Goal: Find specific page/section: Find specific page/section

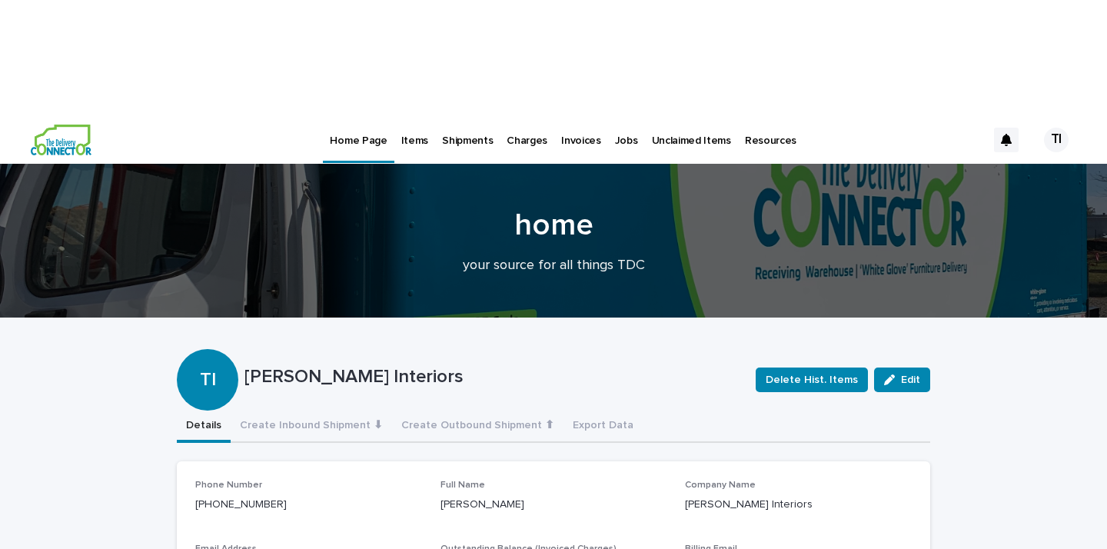
click at [615, 115] on p "Jobs" at bounding box center [626, 131] width 23 height 32
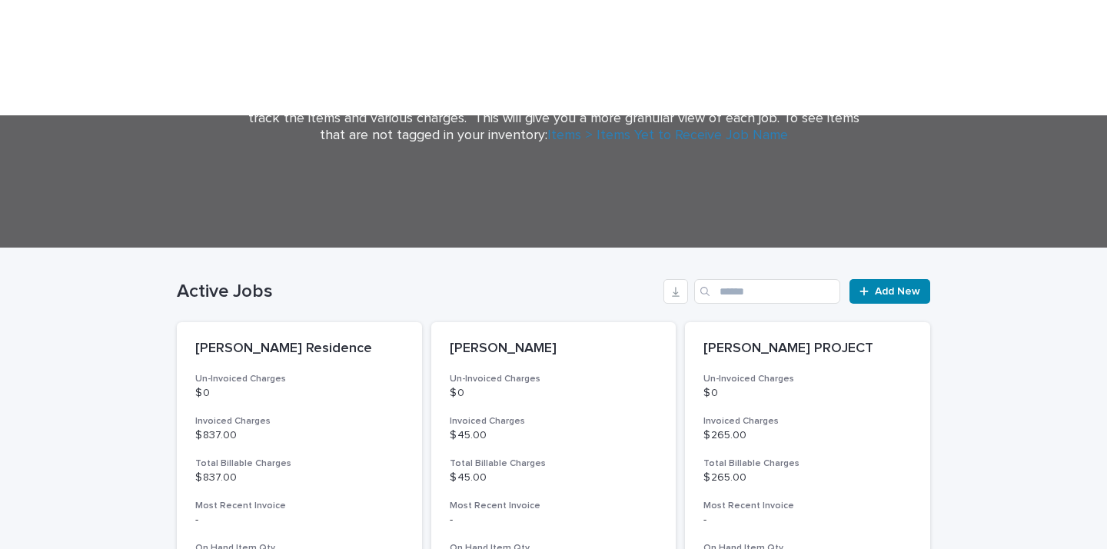
scroll to position [542, 0]
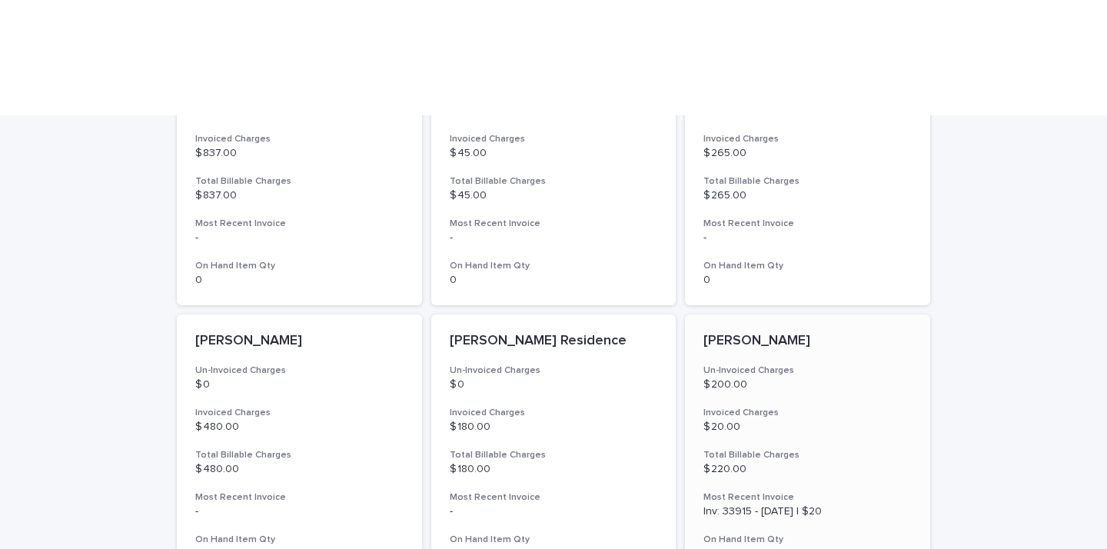
click at [748, 333] on p "[PERSON_NAME]" at bounding box center [807, 341] width 208 height 17
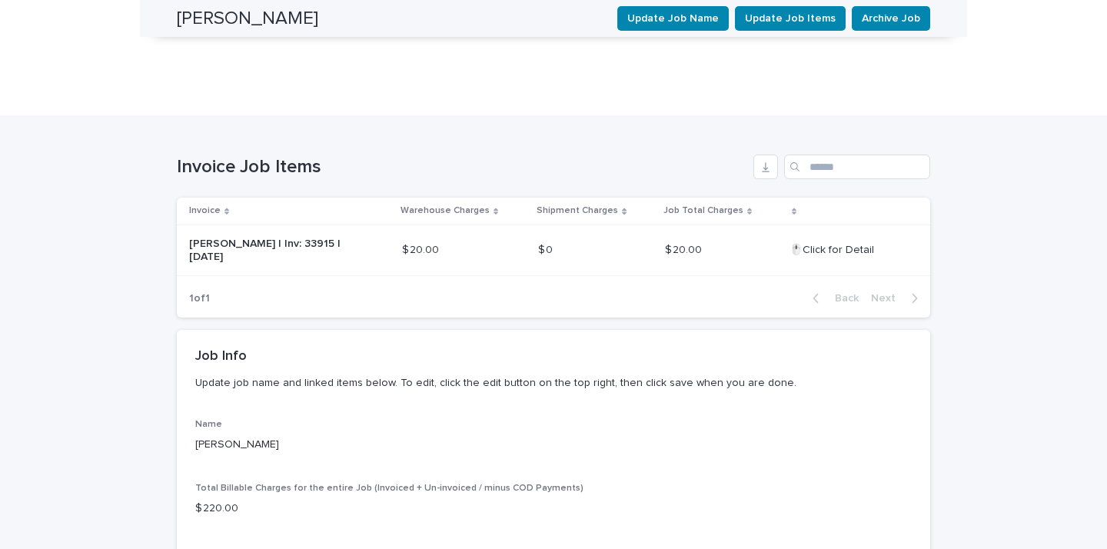
scroll to position [294, 0]
